Goal: Information Seeking & Learning: Check status

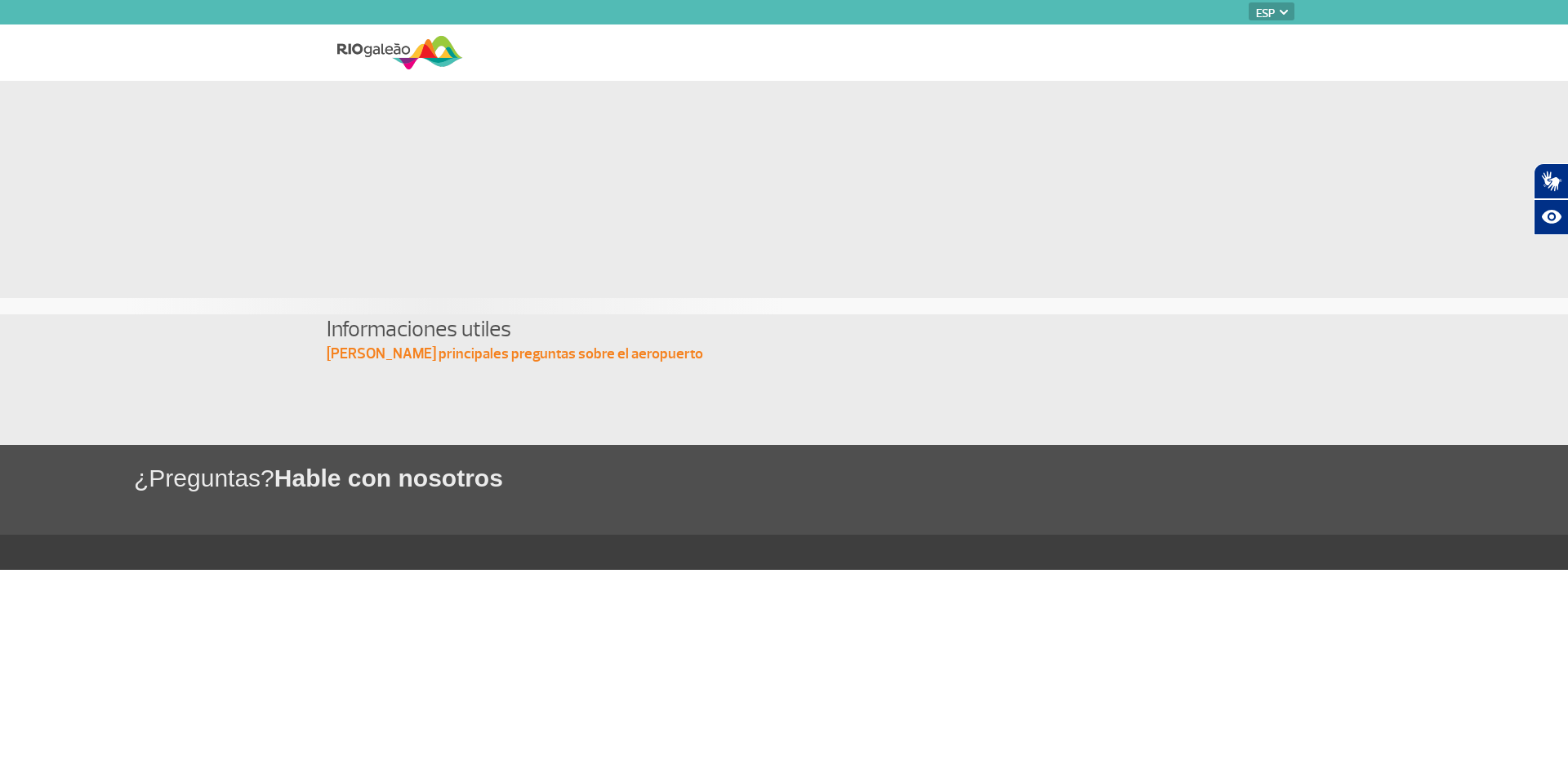
select select "es"
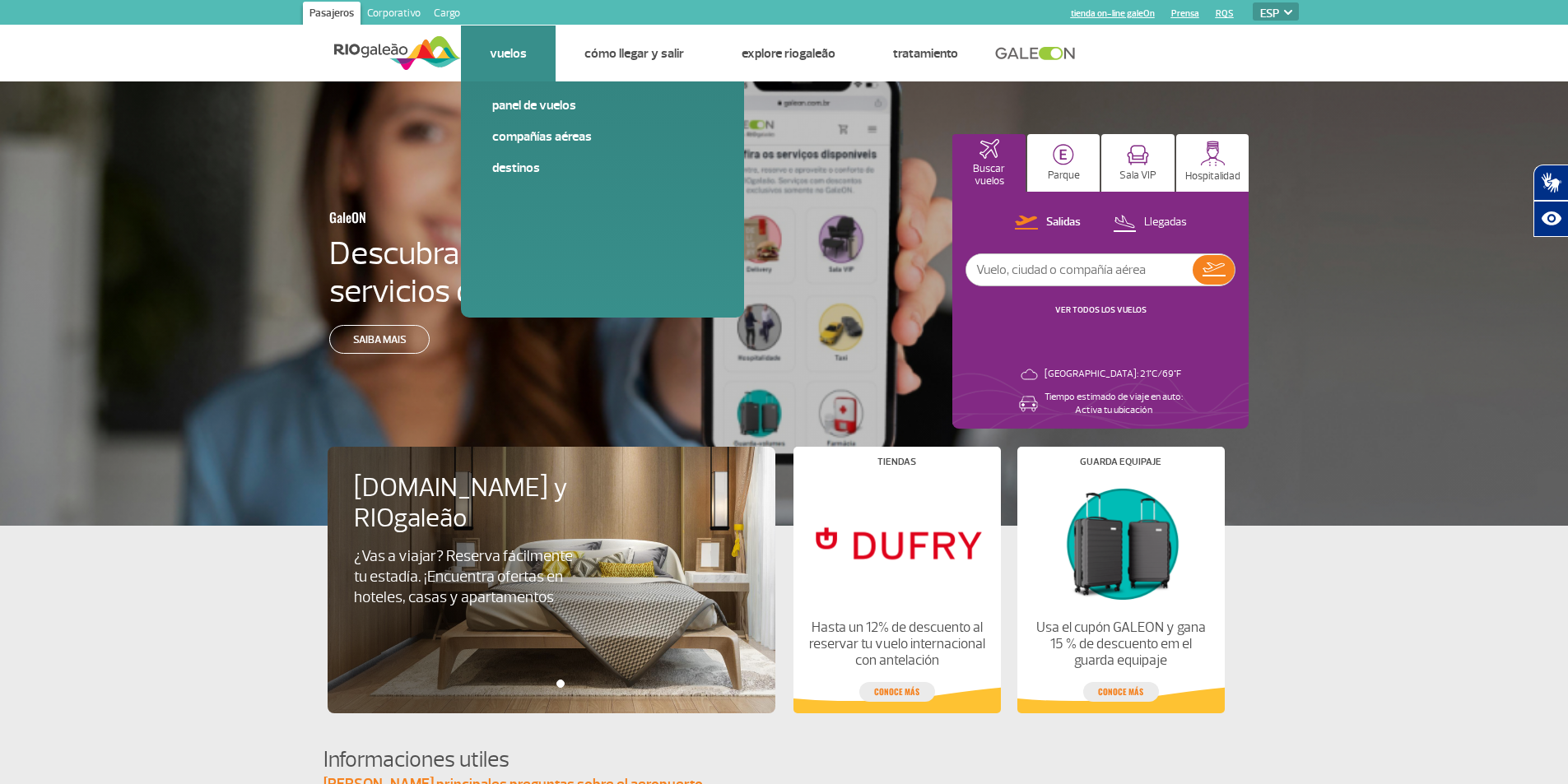
click at [501, 56] on link "Vuelos" at bounding box center [508, 53] width 37 height 17
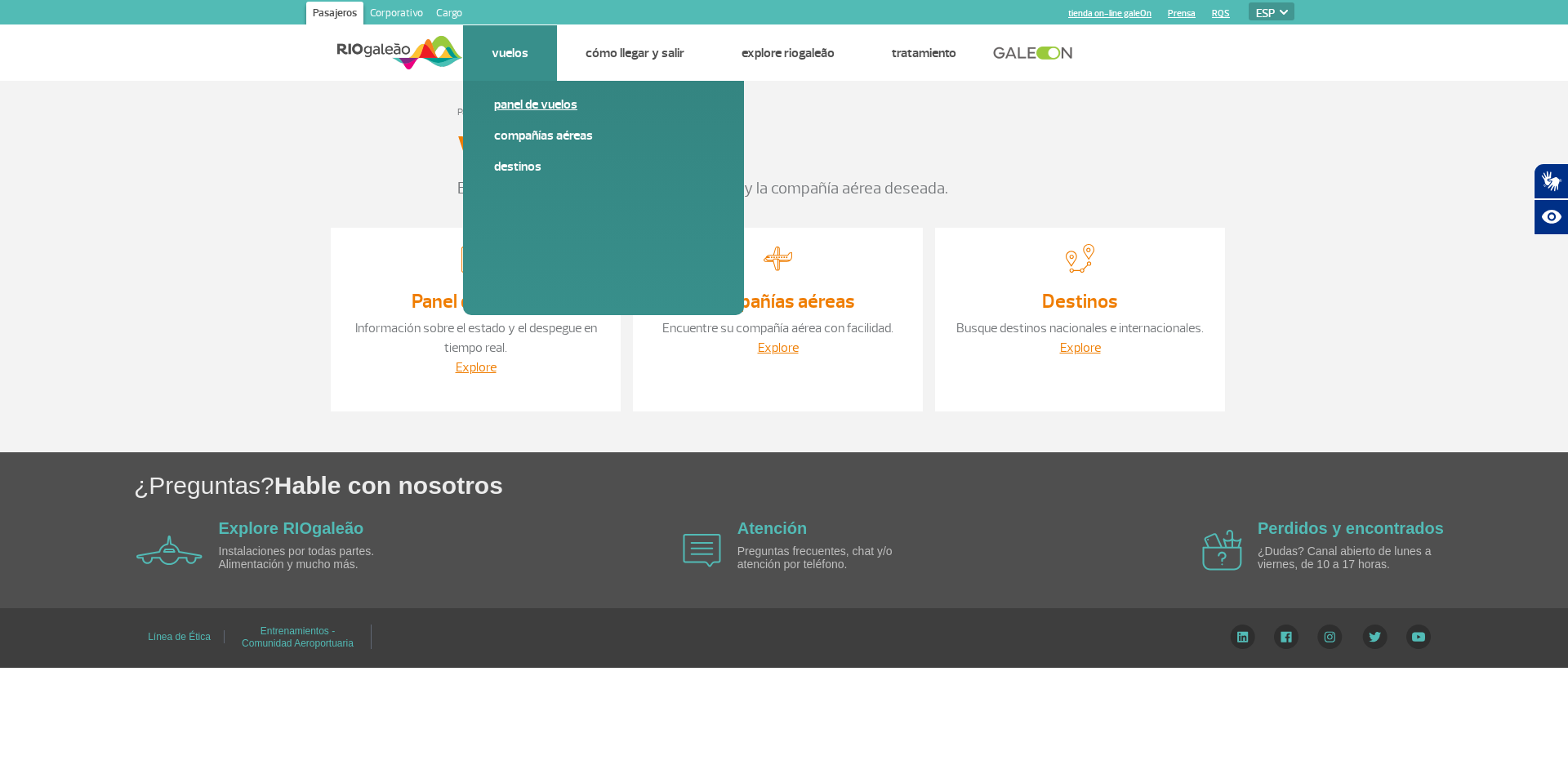
click at [508, 97] on link "Panel de vuelos" at bounding box center [603, 104] width 219 height 18
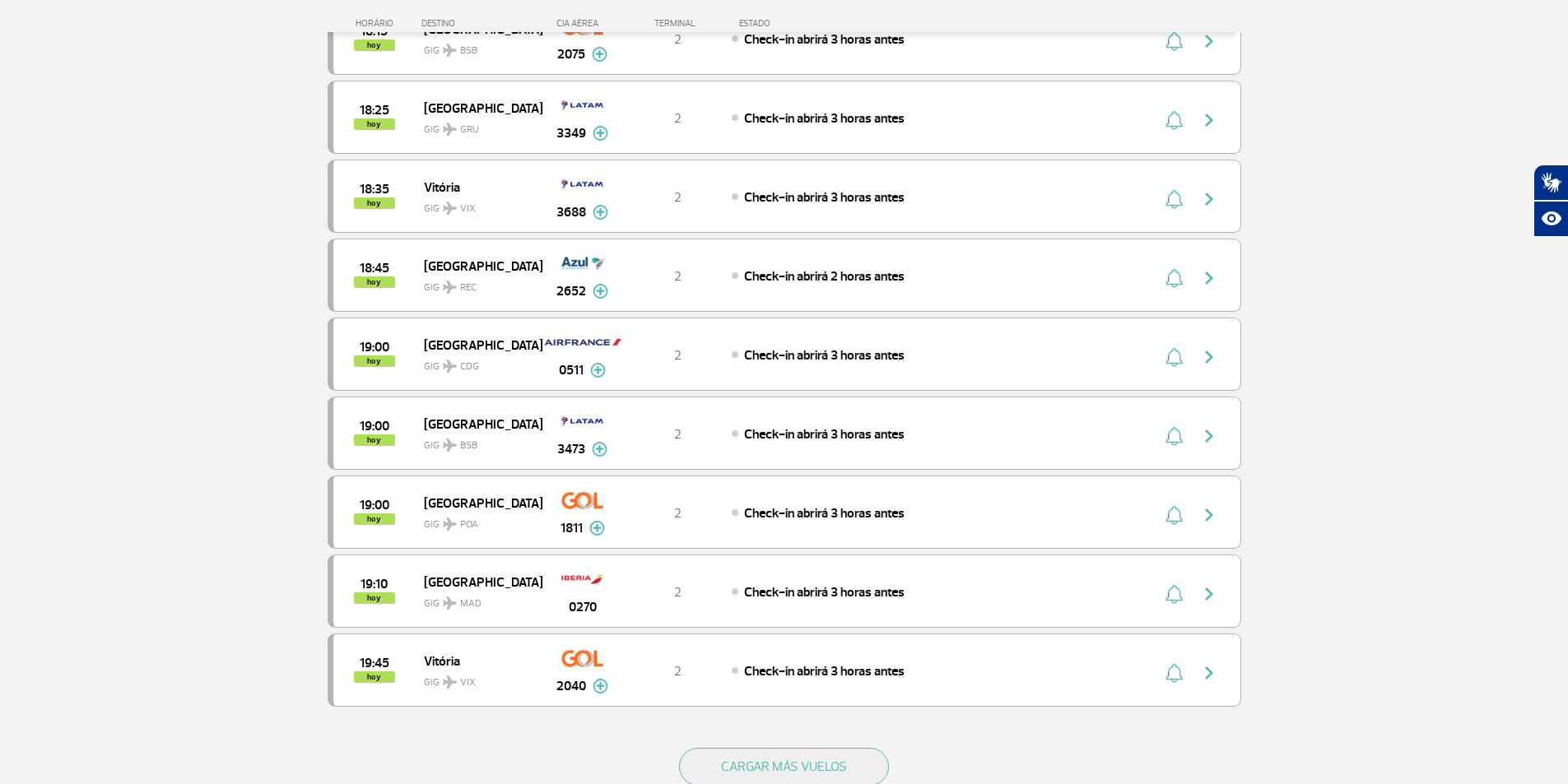
scroll to position [1445, 0]
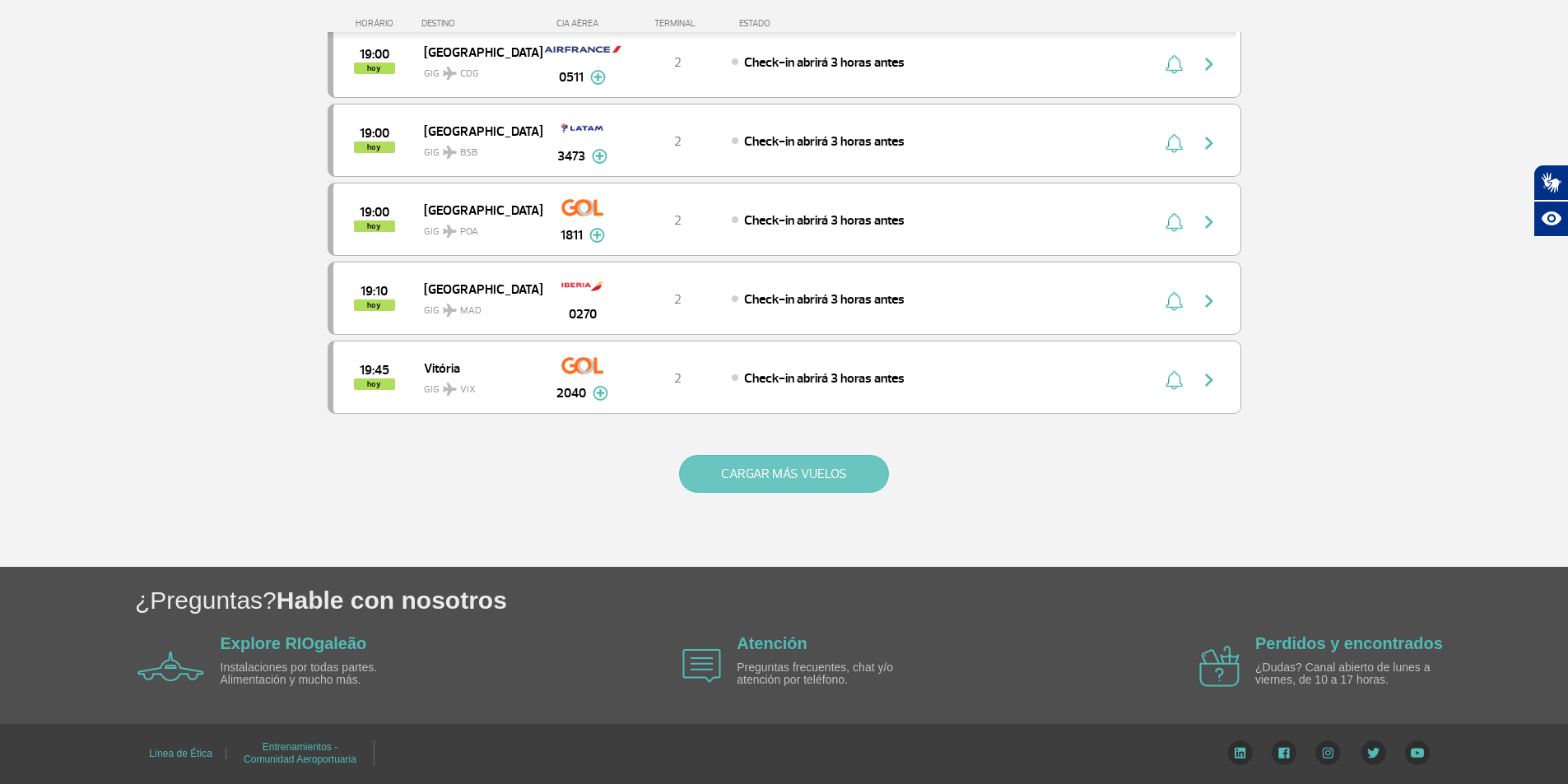
click at [777, 477] on button "CARGAR MÁS VUELOS" at bounding box center [784, 473] width 210 height 38
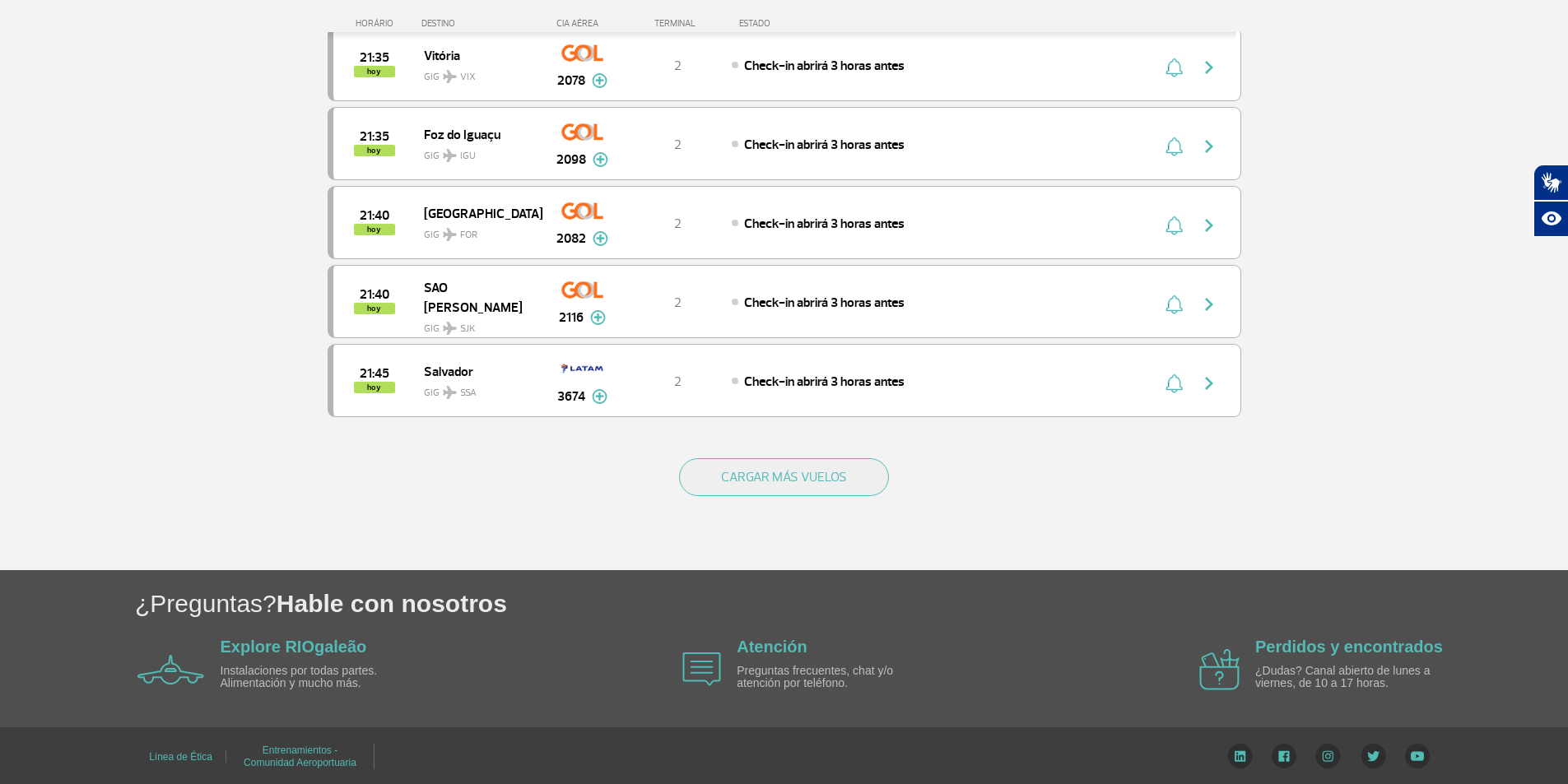
scroll to position [3024, 0]
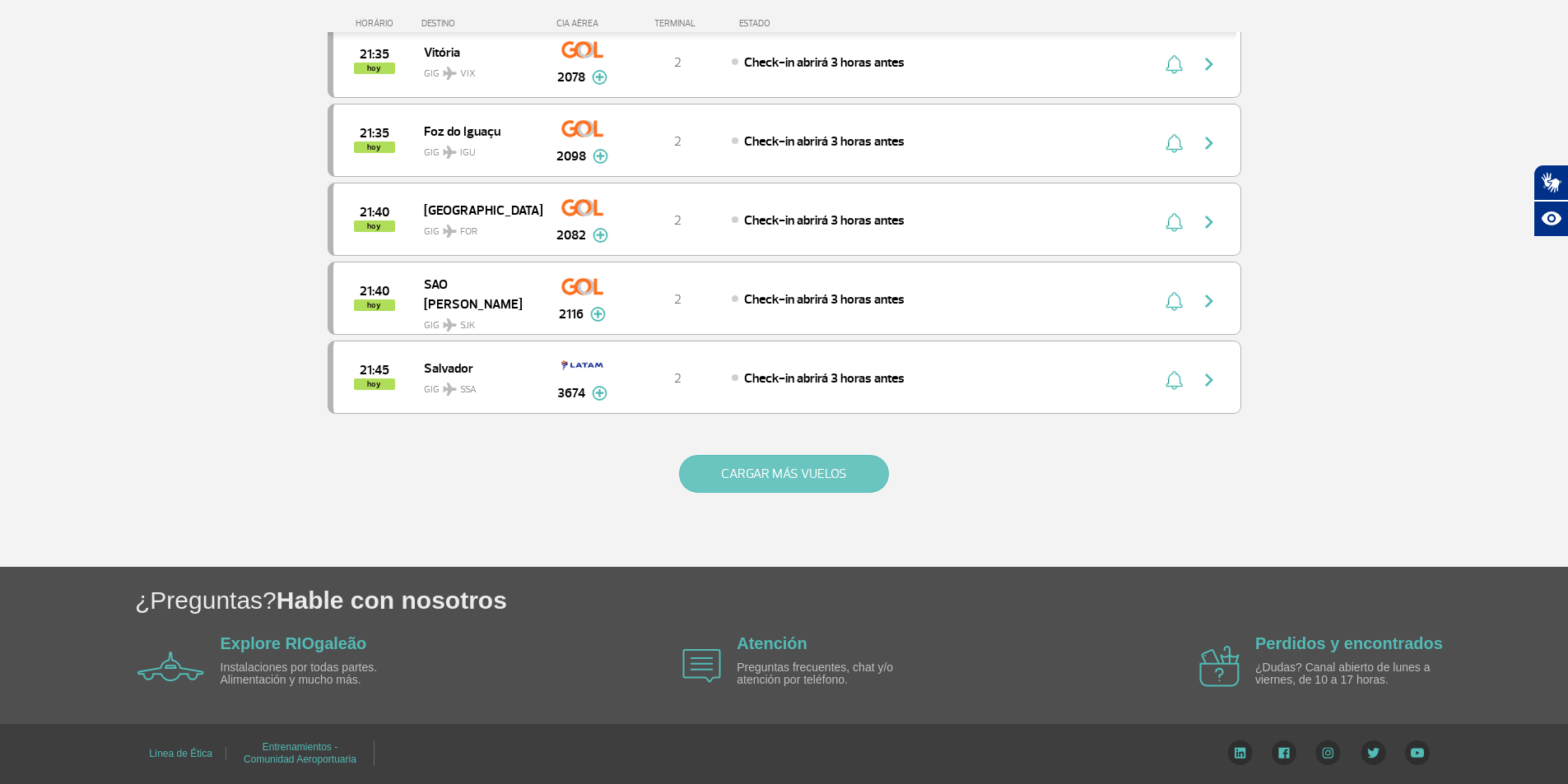
click at [778, 482] on button "CARGAR MÁS VUELOS" at bounding box center [784, 473] width 210 height 38
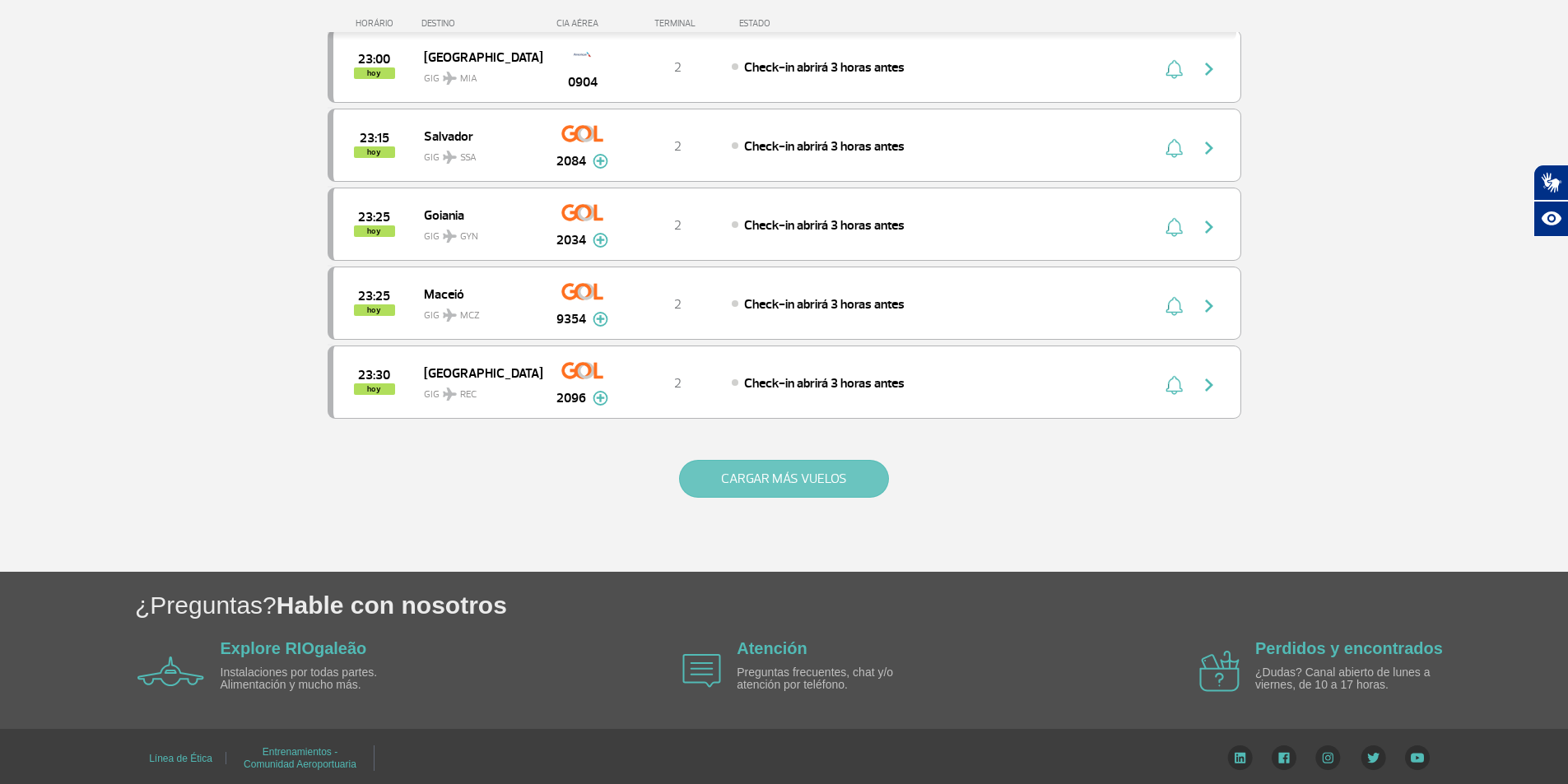
scroll to position [4603, 0]
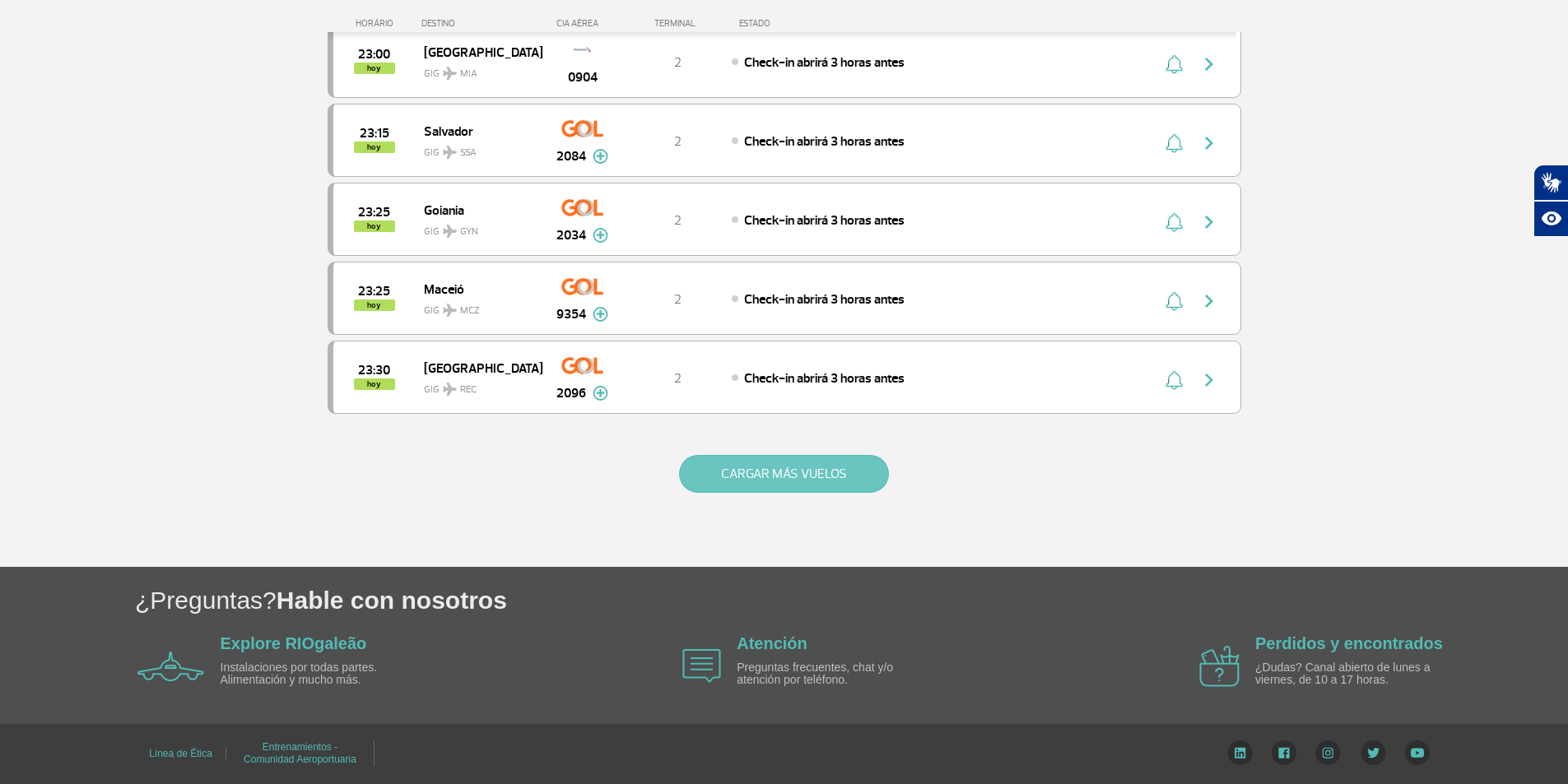
click at [749, 459] on button "CARGAR MÁS VUELOS" at bounding box center [784, 473] width 210 height 38
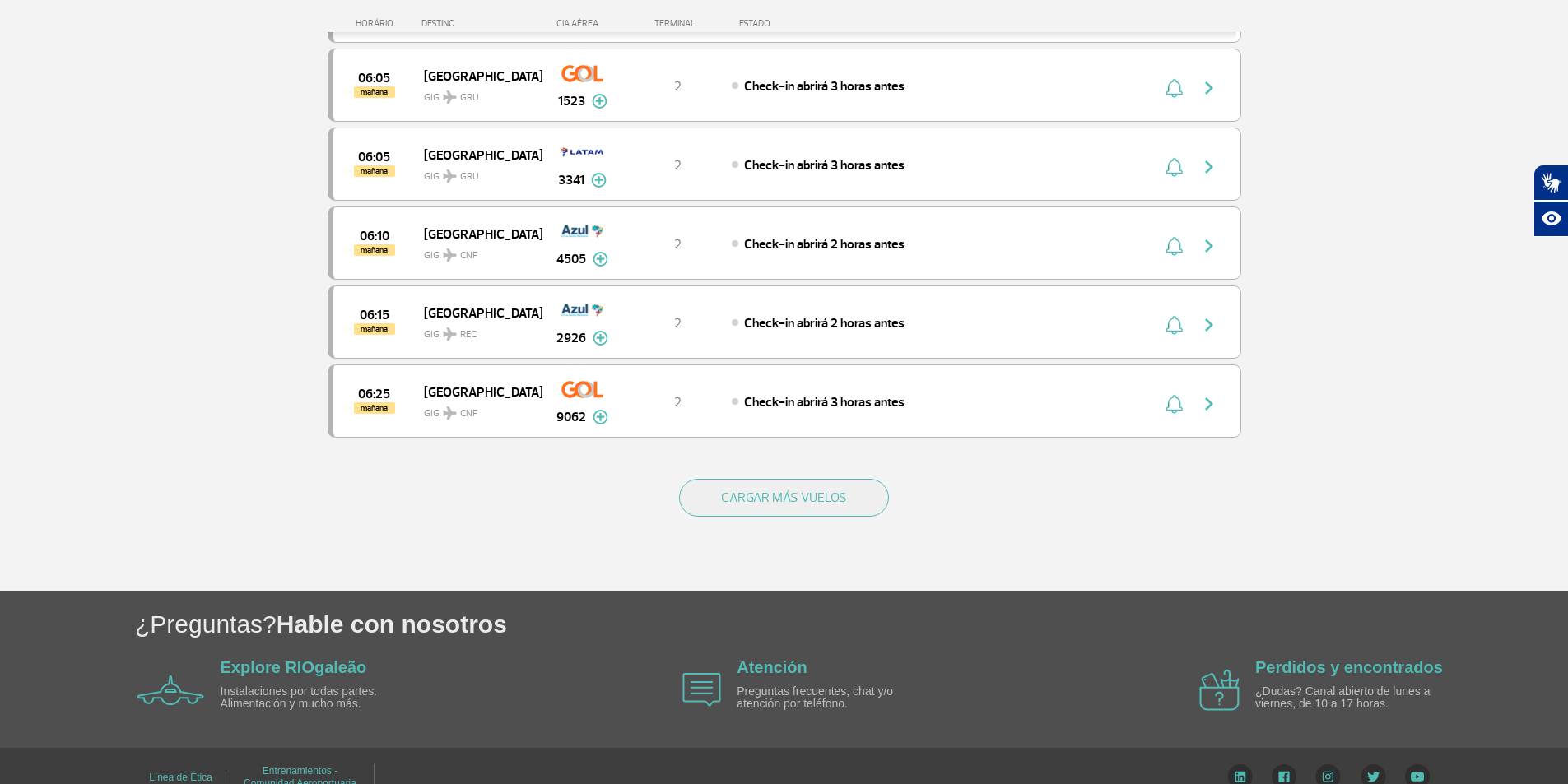
scroll to position [6166, 0]
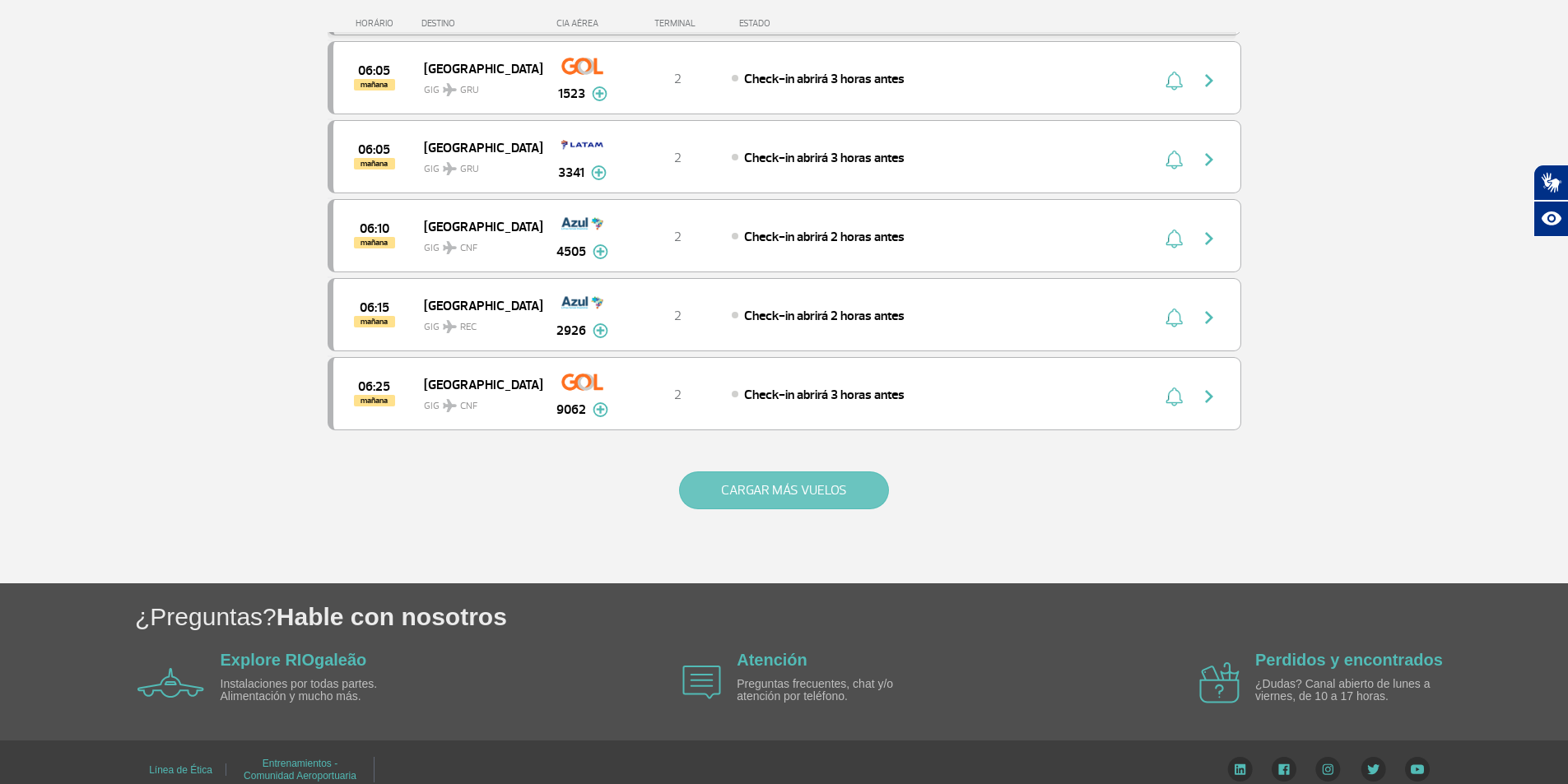
click at [749, 496] on button "CARGAR MÁS VUELOS" at bounding box center [784, 489] width 210 height 38
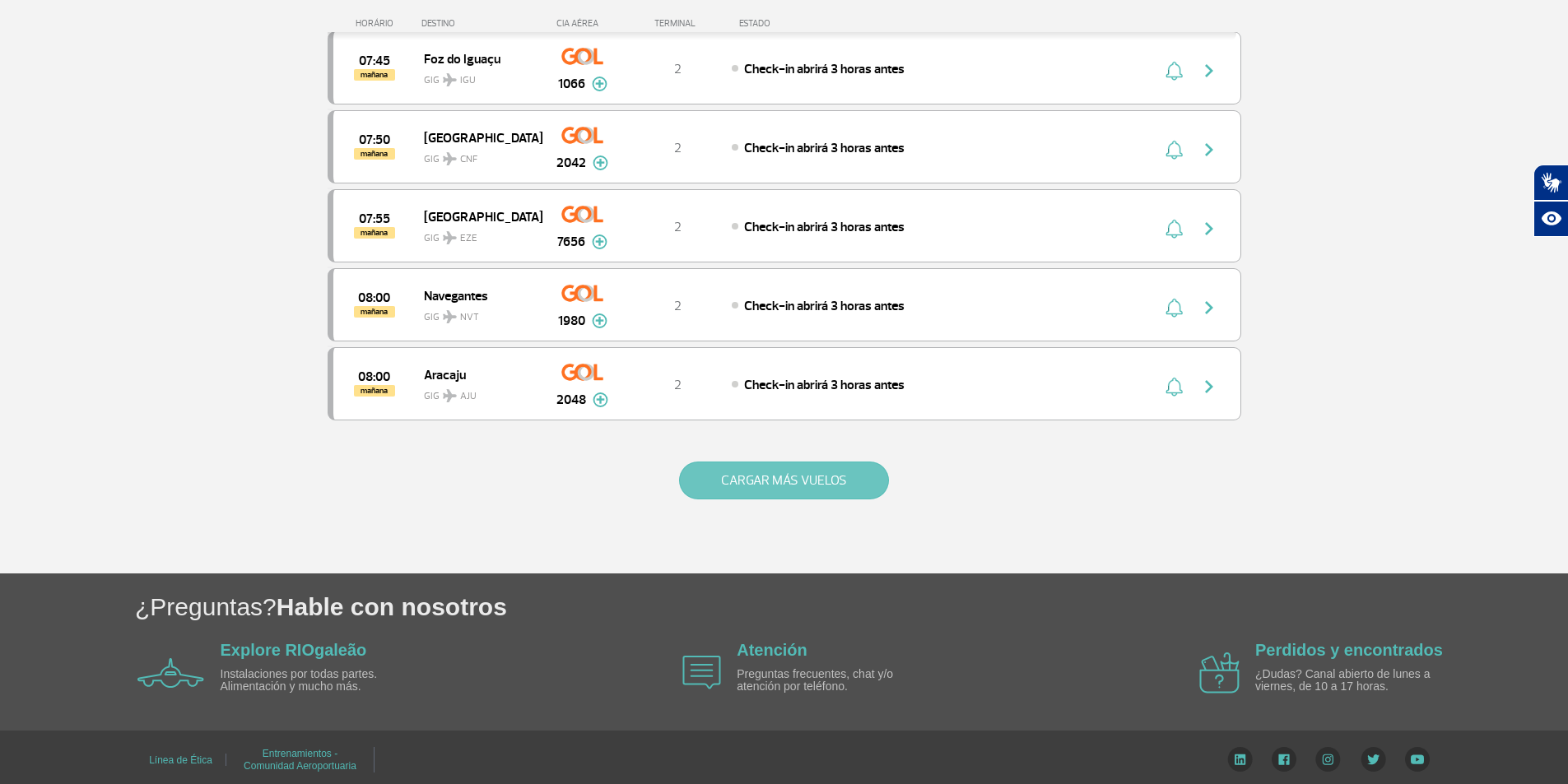
scroll to position [7762, 0]
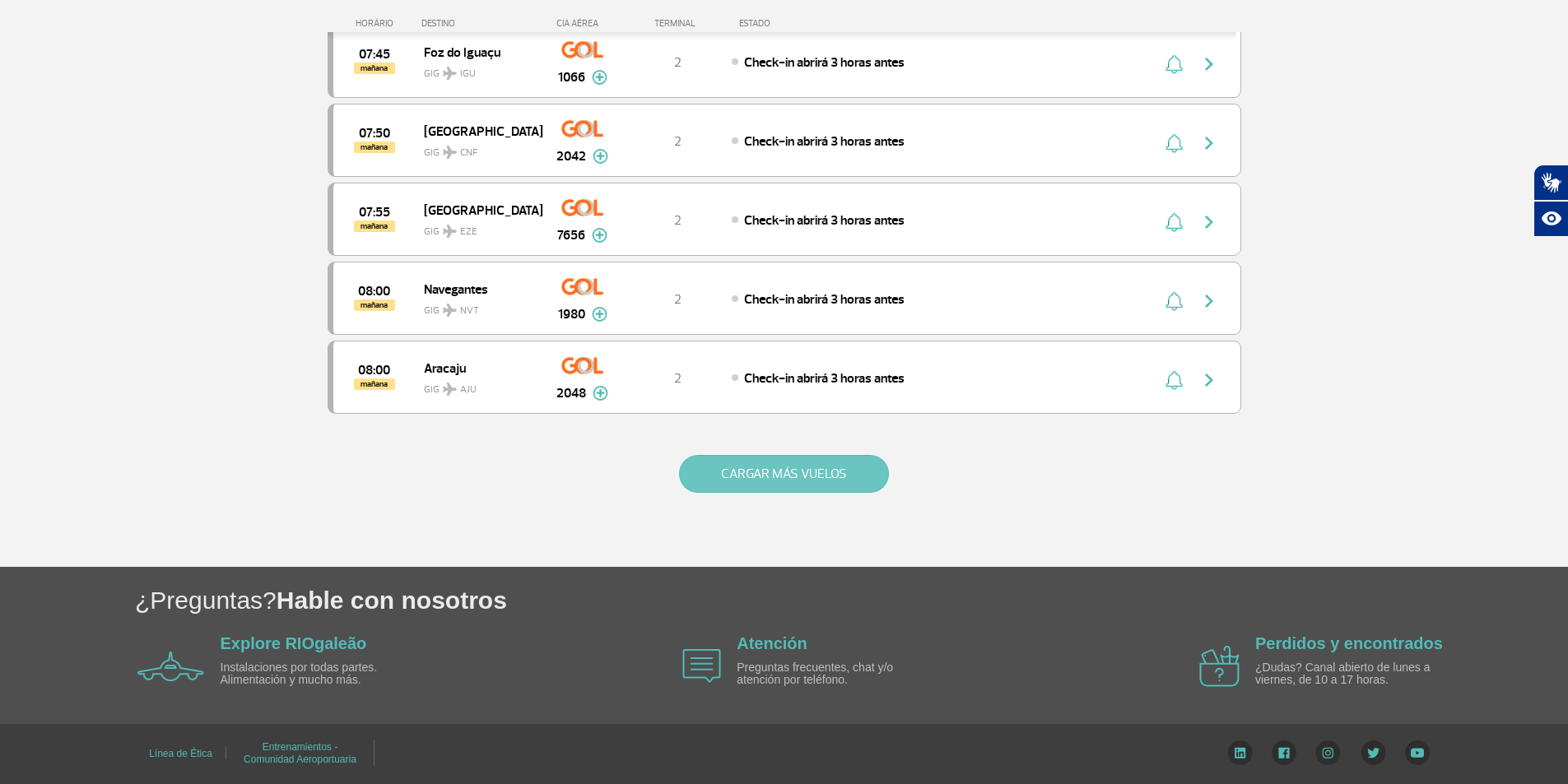
click at [733, 464] on button "CARGAR MÁS VUELOS" at bounding box center [784, 473] width 210 height 38
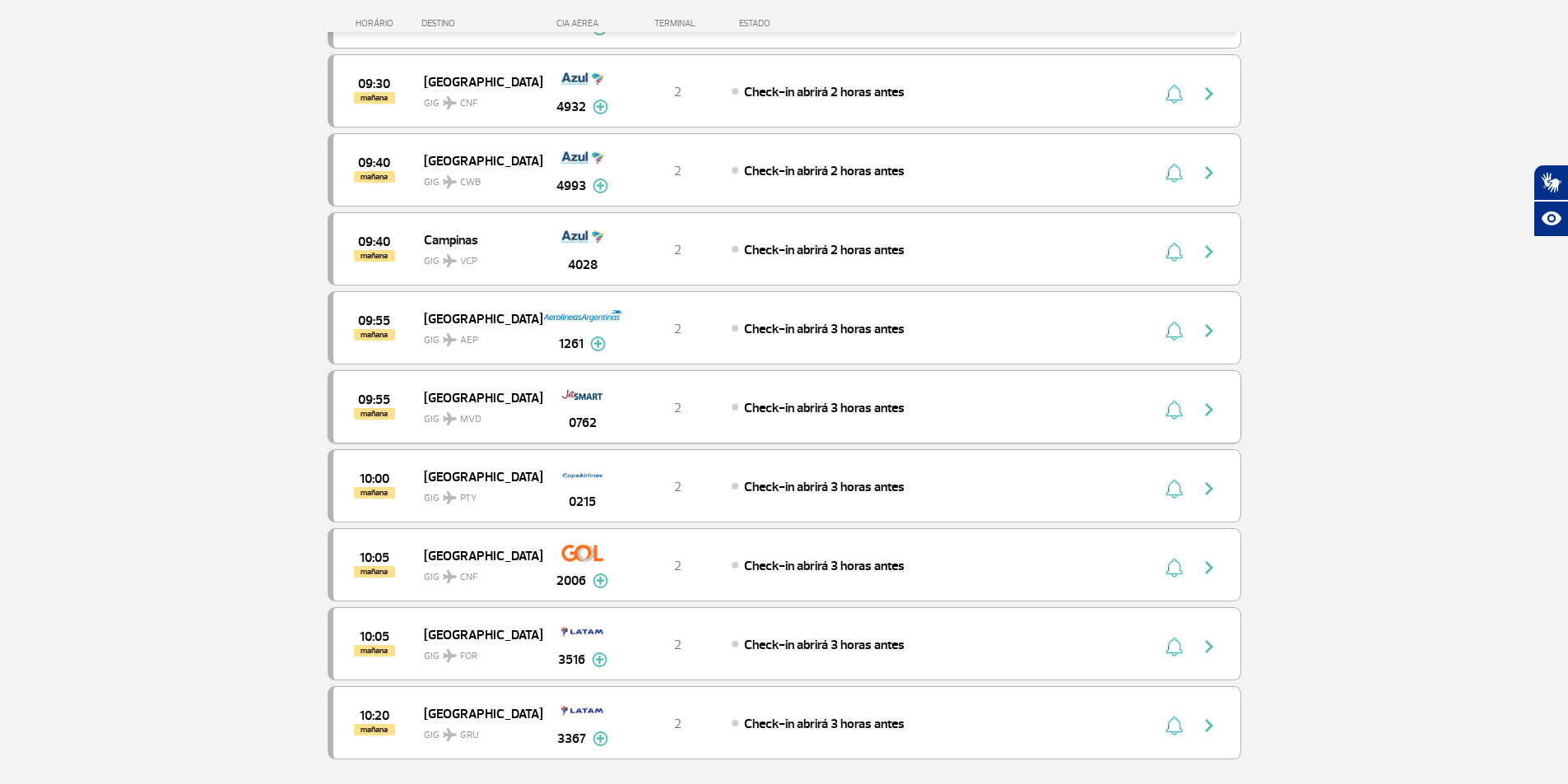
scroll to position [9243, 0]
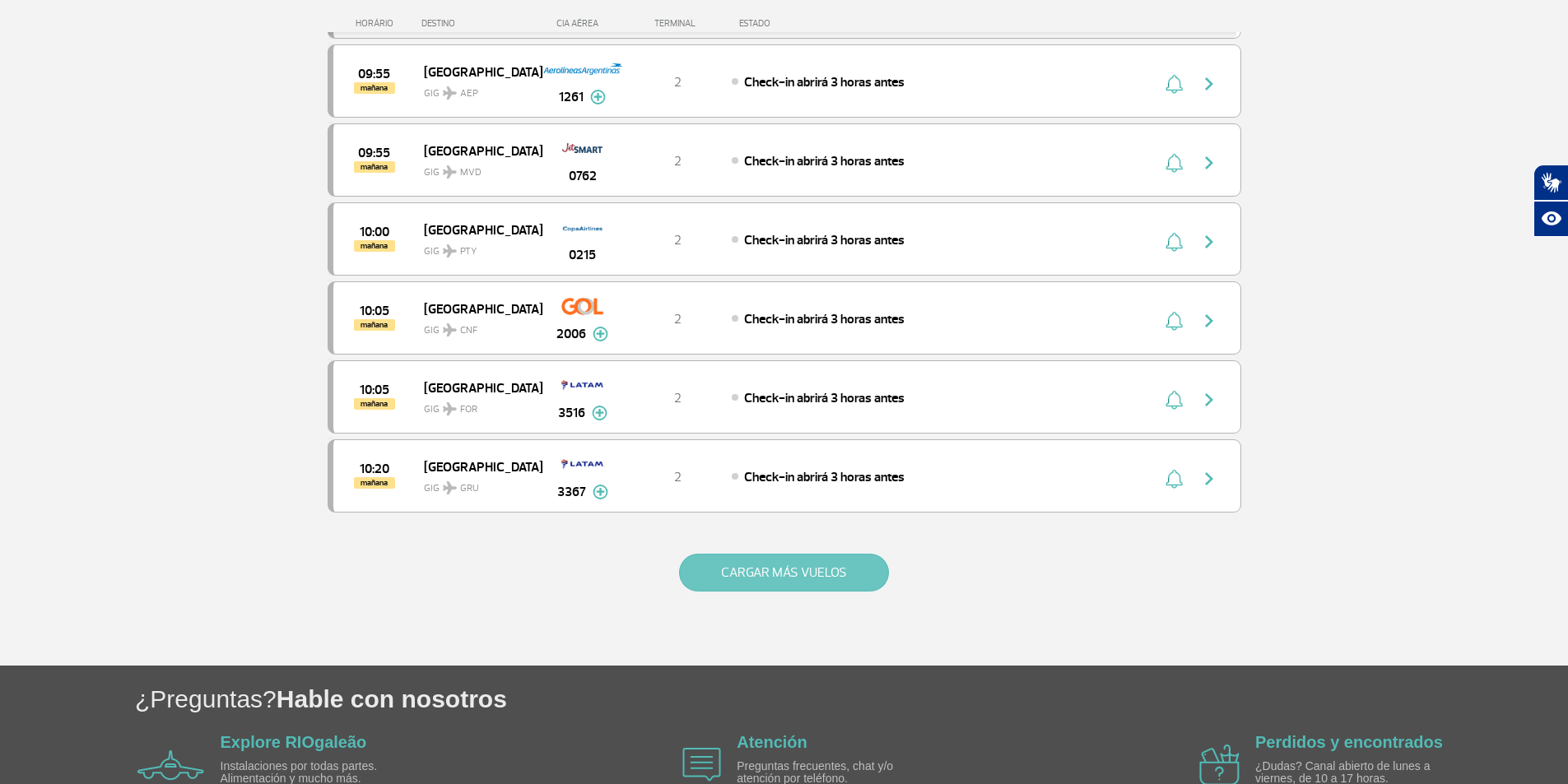
click at [759, 572] on button "CARGAR MÁS VUELOS" at bounding box center [784, 572] width 210 height 38
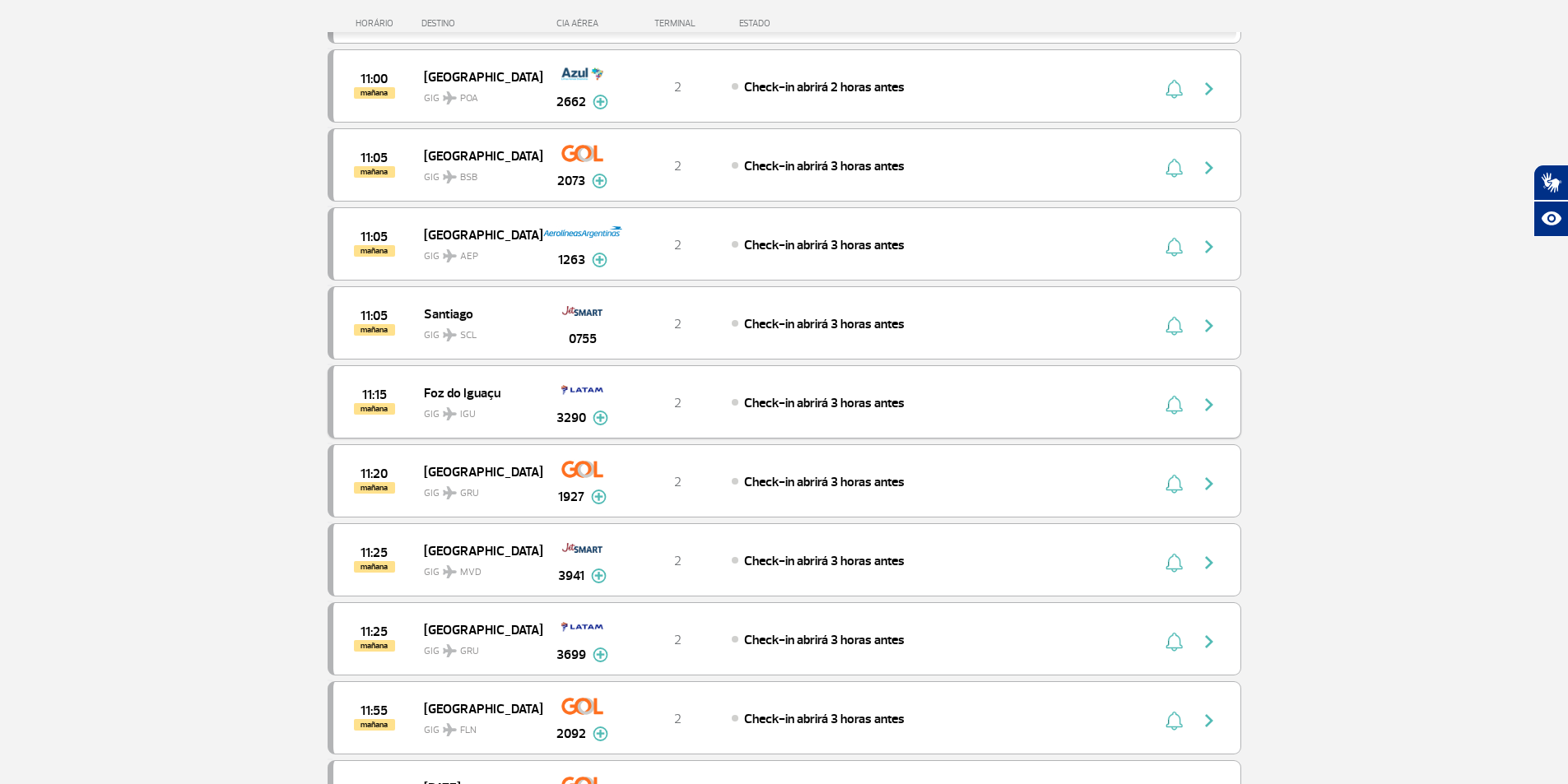
scroll to position [10065, 0]
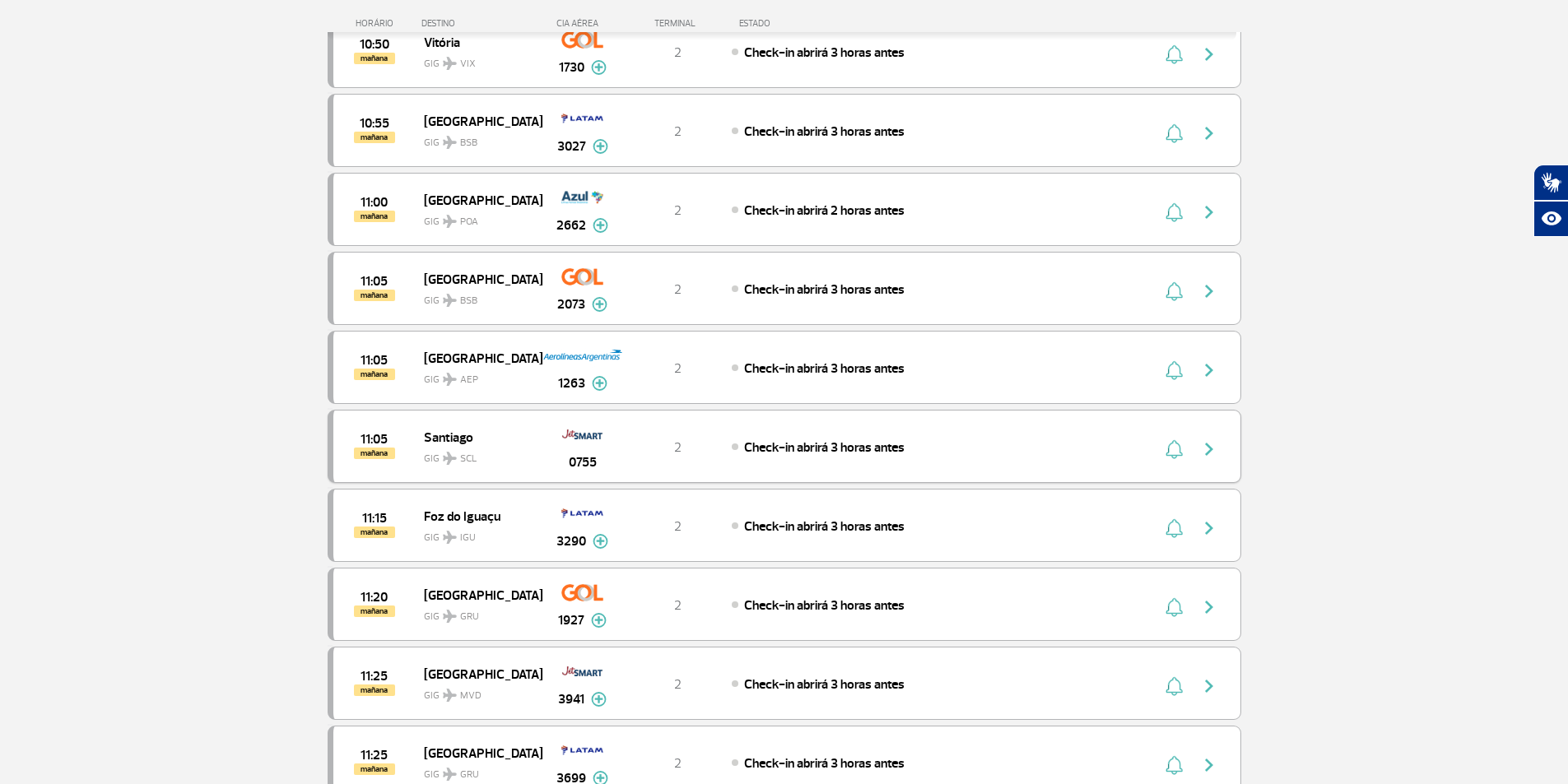
scroll to position [10065, 0]
